Goal: Task Accomplishment & Management: Use online tool/utility

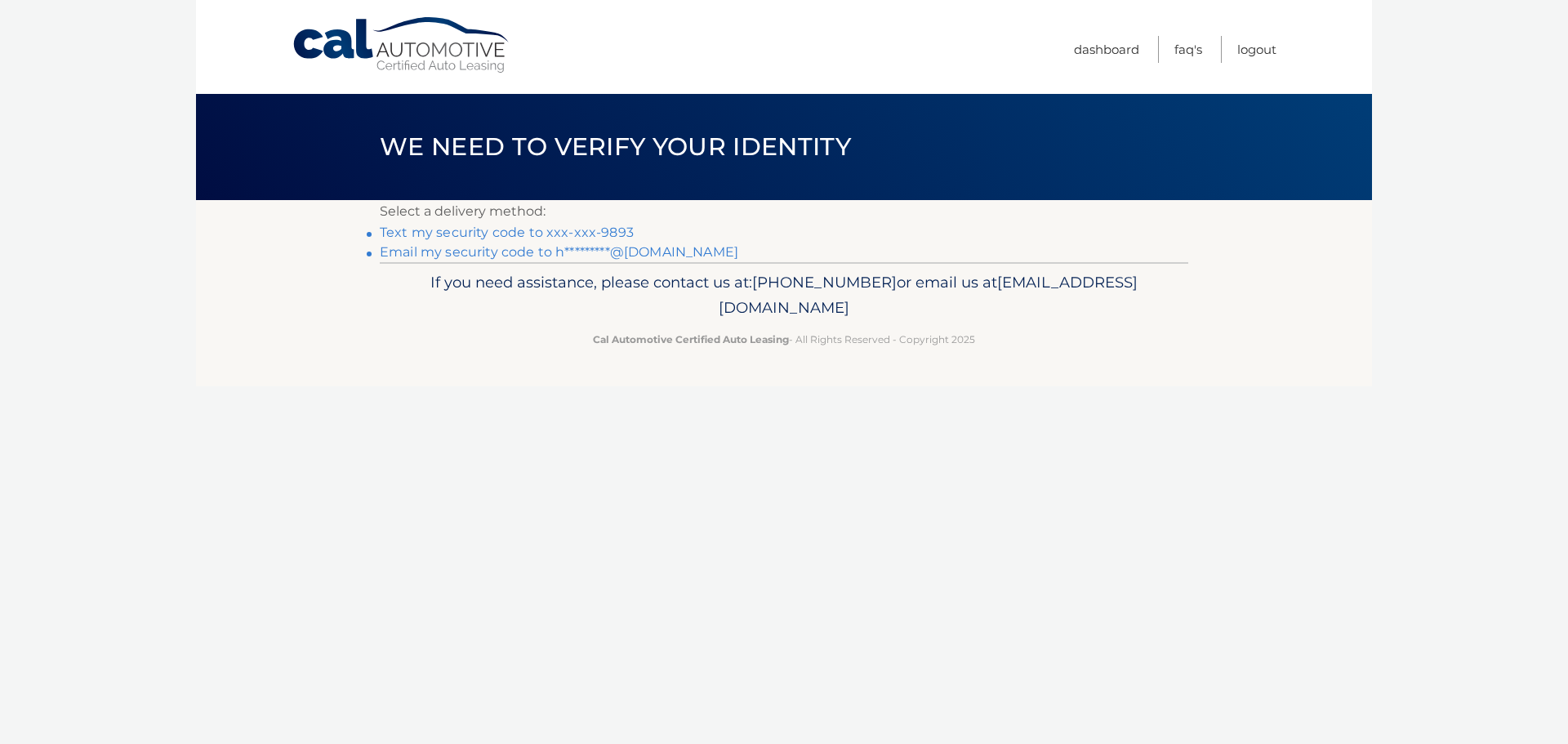
click at [501, 231] on link "Text my security code to xxx-xxx-9893" at bounding box center [507, 232] width 254 height 15
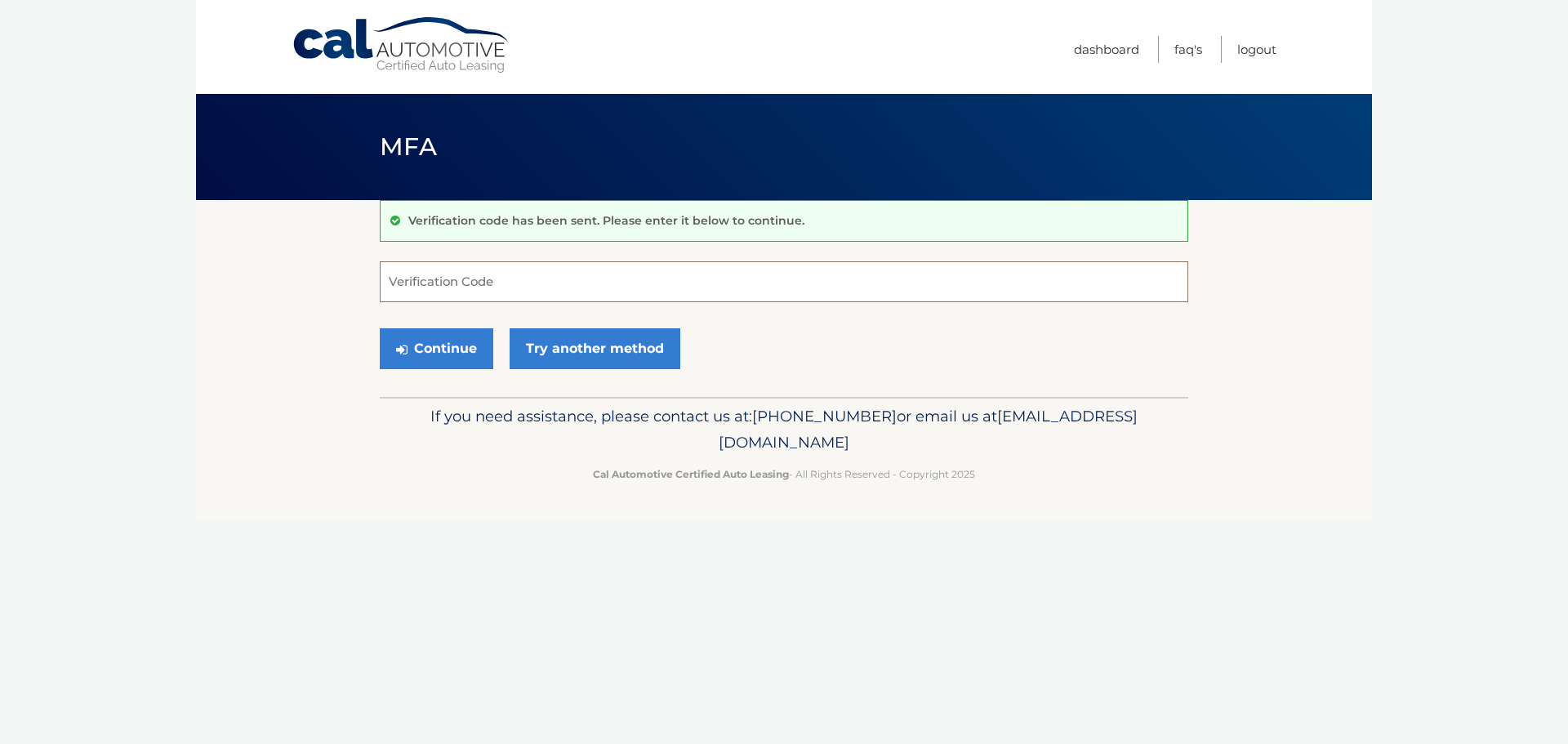
click at [497, 281] on input "Verification Code" at bounding box center [784, 281] width 809 height 41
type input "543145"
click at [436, 356] on button "Continue" at bounding box center [436, 348] width 114 height 41
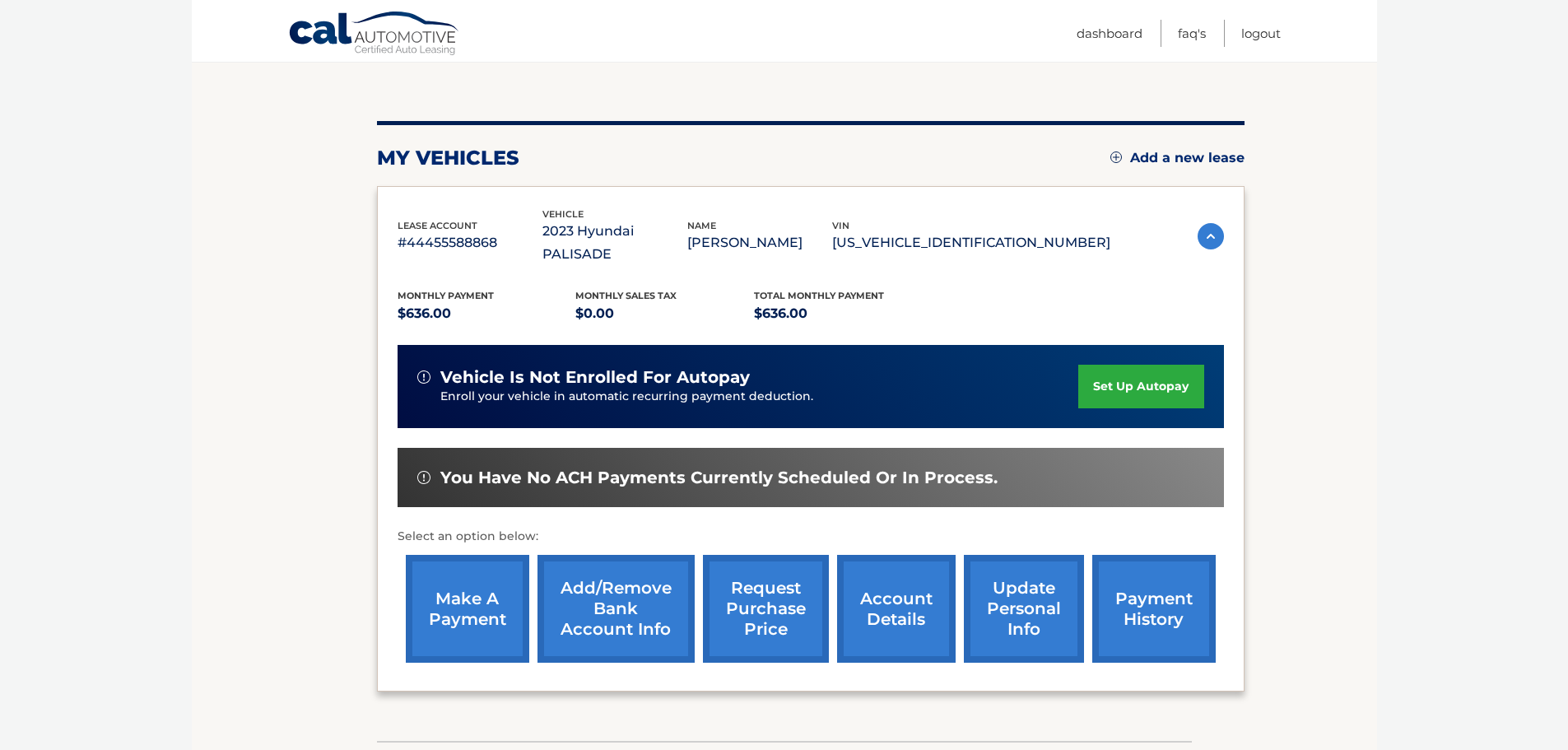
scroll to position [155, 0]
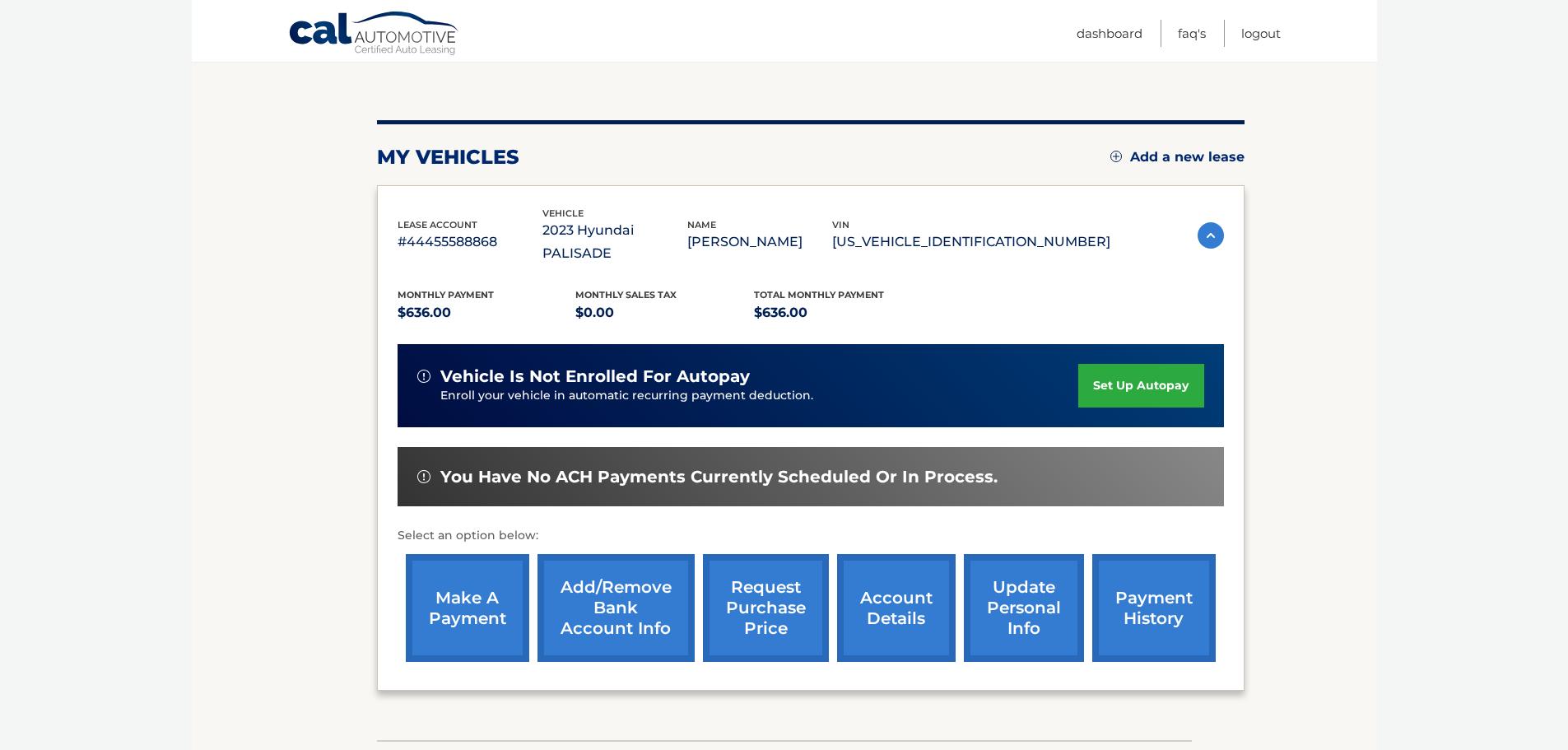
click at [476, 619] on link "make a payment" at bounding box center [467, 608] width 124 height 108
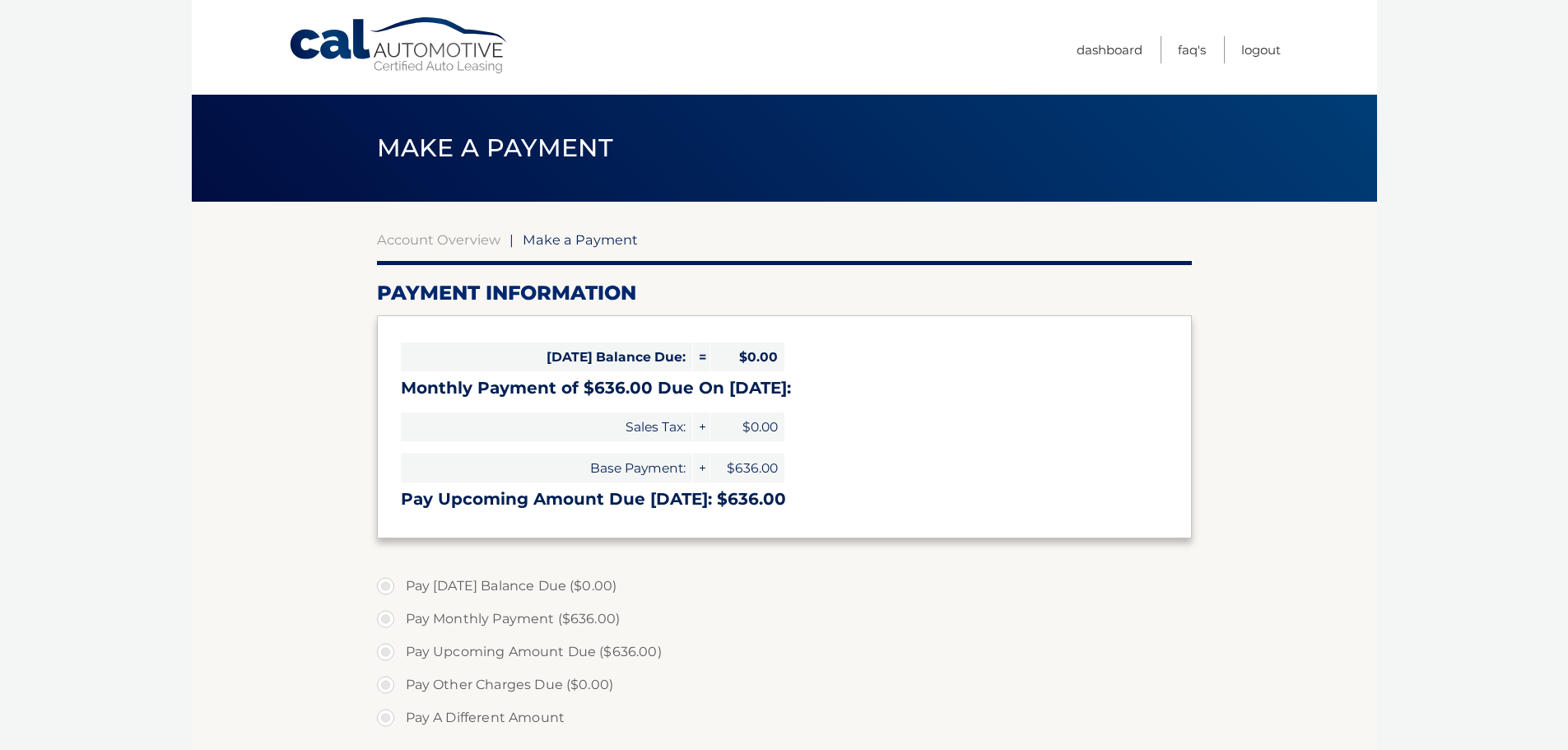
select select "ZTdmOGM5Y2EtMmIzZC00ZWNlLTliNjktM2VlMDEwMWNkMGYw"
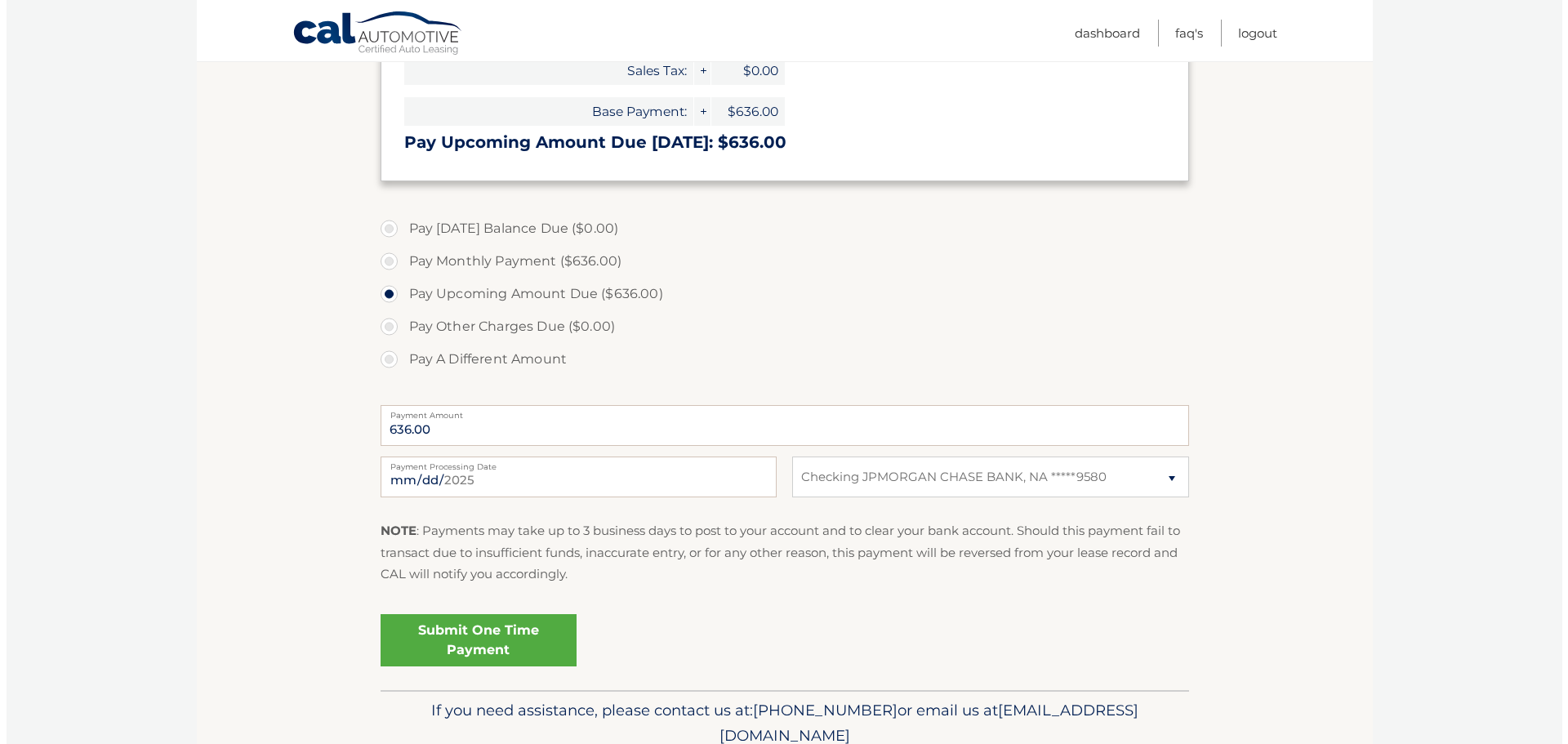
scroll to position [353, 0]
click at [516, 631] on link "Submit One Time Payment" at bounding box center [471, 640] width 196 height 53
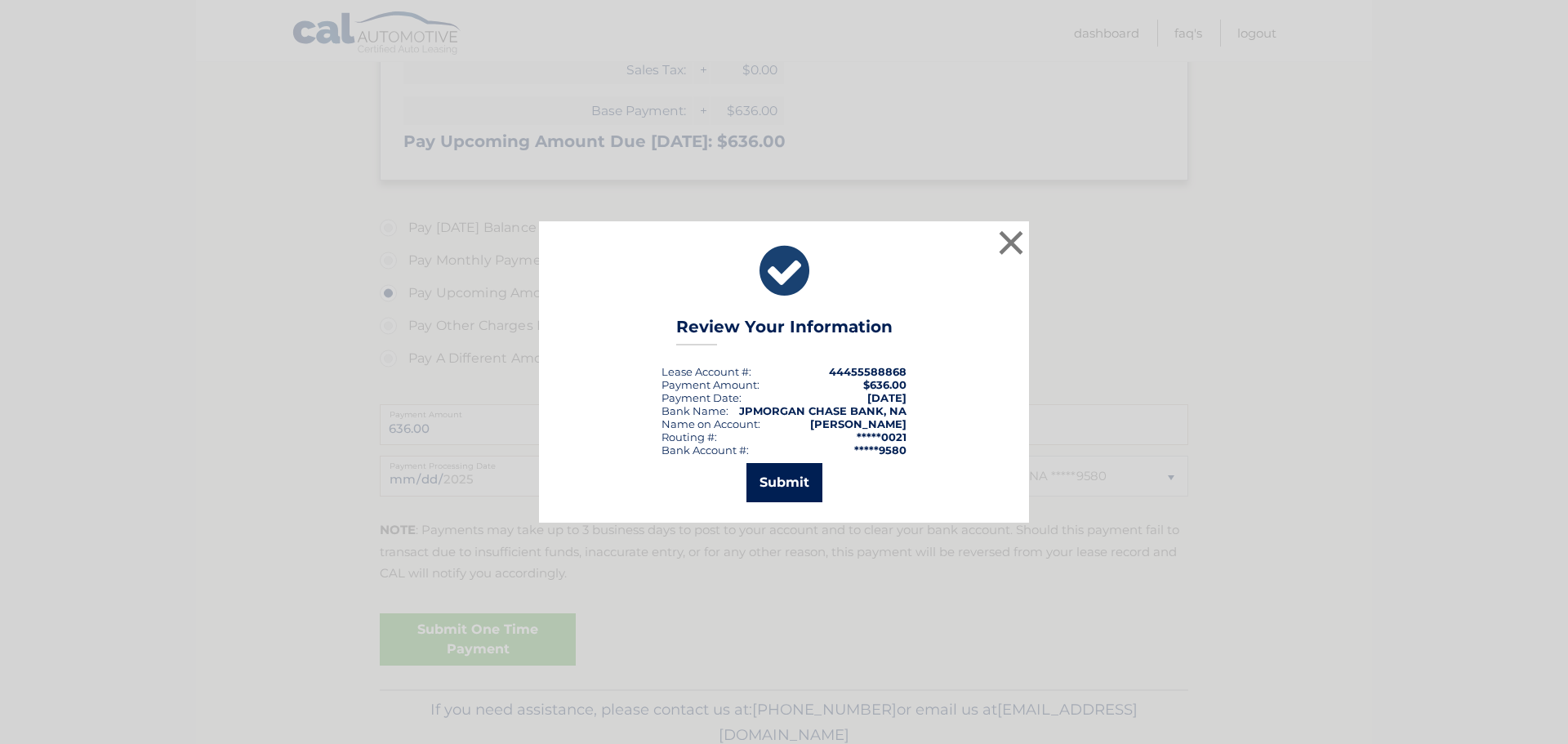
click at [781, 481] on button "Submit" at bounding box center [785, 482] width 76 height 39
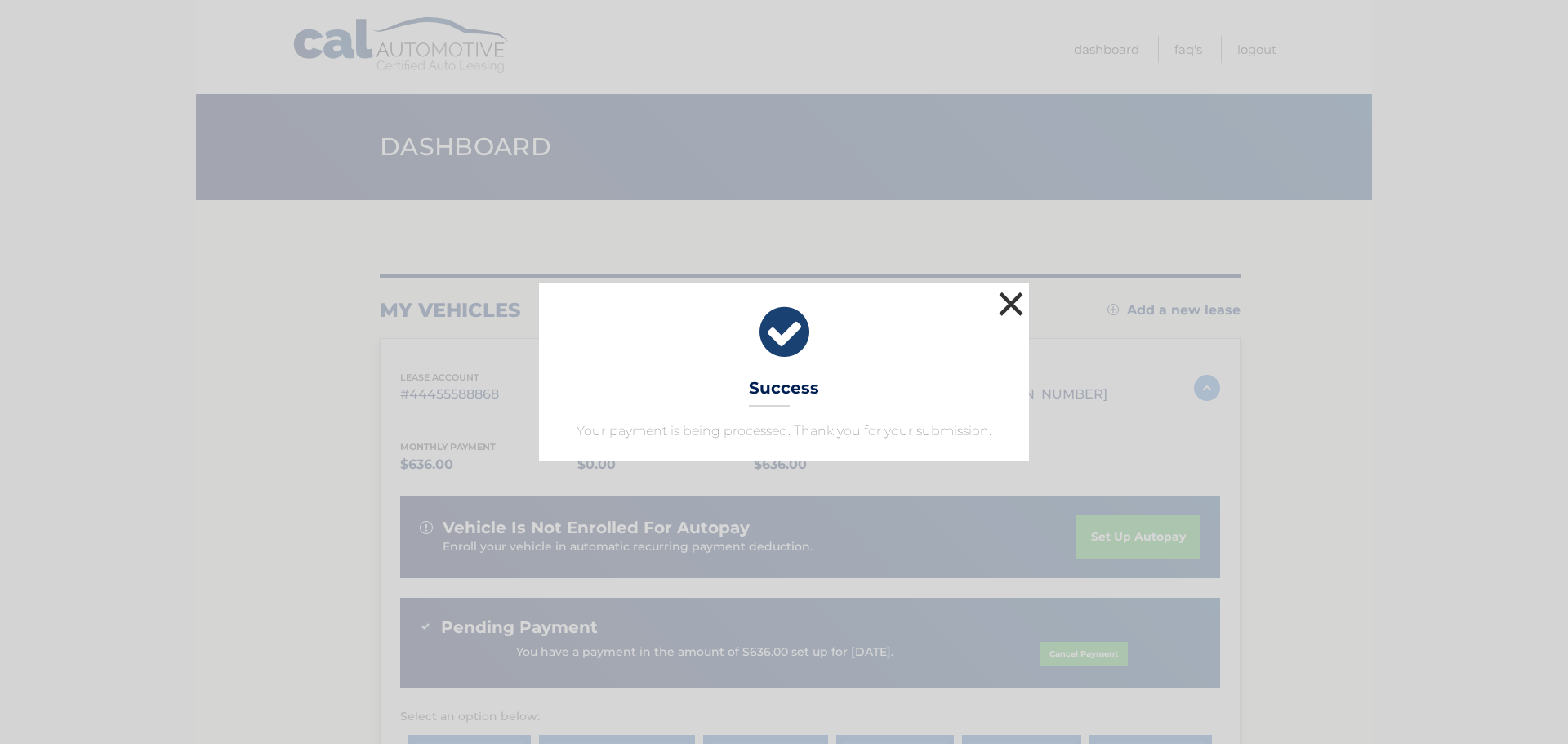
click at [1016, 303] on button "×" at bounding box center [1011, 303] width 33 height 33
